Goal: Find specific page/section: Find specific page/section

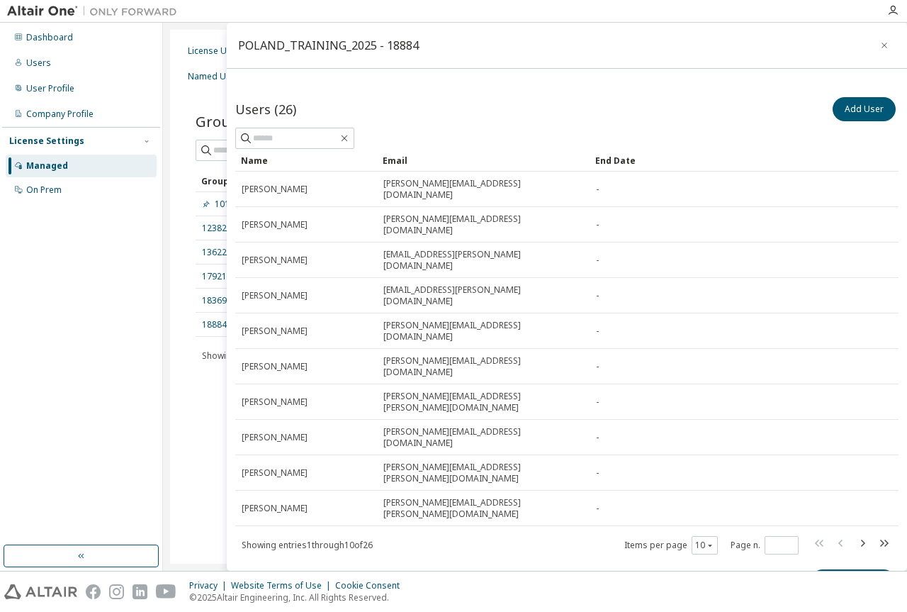
drag, startPoint x: 56, startPoint y: 237, endPoint x: 73, endPoint y: 206, distance: 35.5
click at [56, 237] on div "Dashboard Users User Profile Company Profile License Settings Managed On Prem" at bounding box center [81, 284] width 158 height 518
click at [73, 160] on div "Managed" at bounding box center [81, 166] width 151 height 23
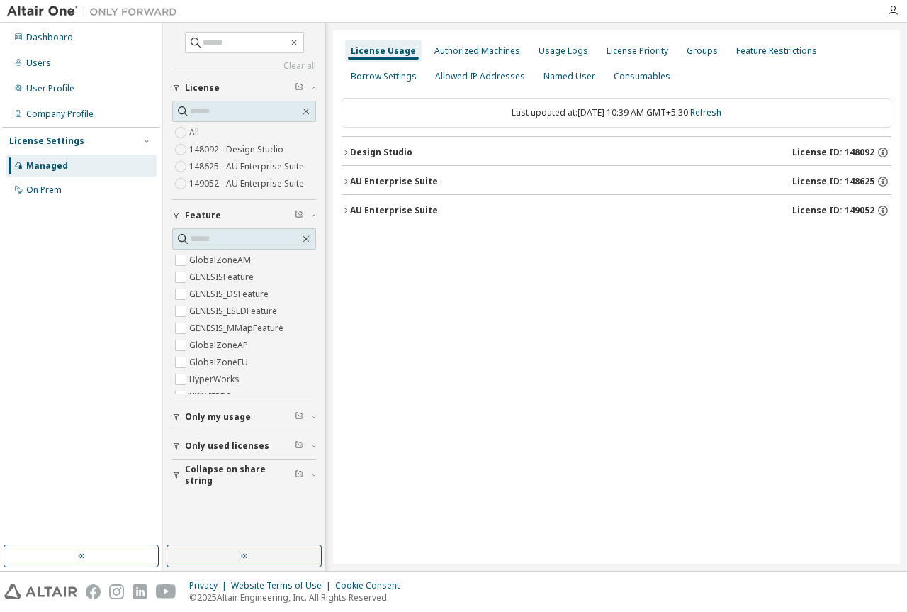
click at [347, 178] on icon "button" at bounding box center [346, 181] width 9 height 9
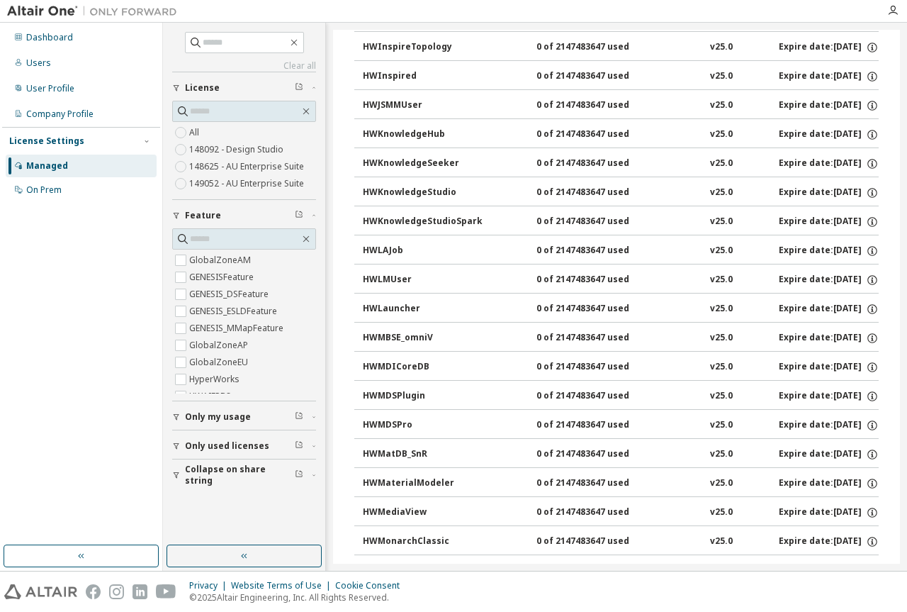
scroll to position [5387, 0]
